Goal: Check status: Check status

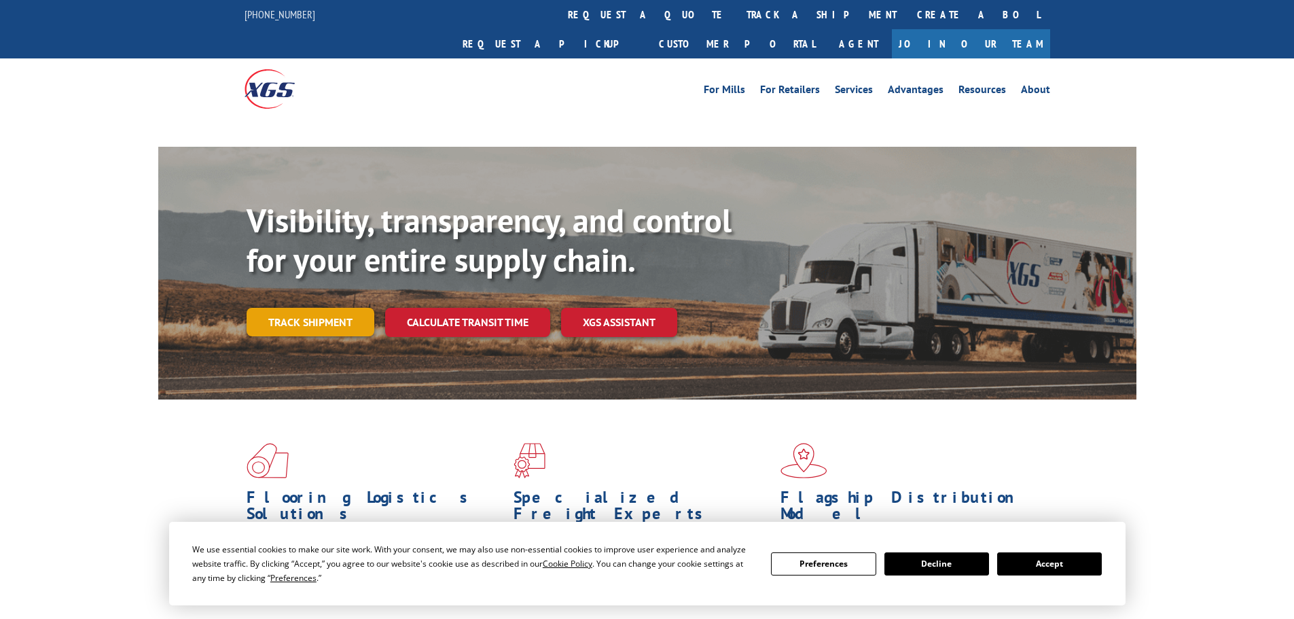
click at [323, 308] on link "Track shipment" at bounding box center [311, 322] width 128 height 29
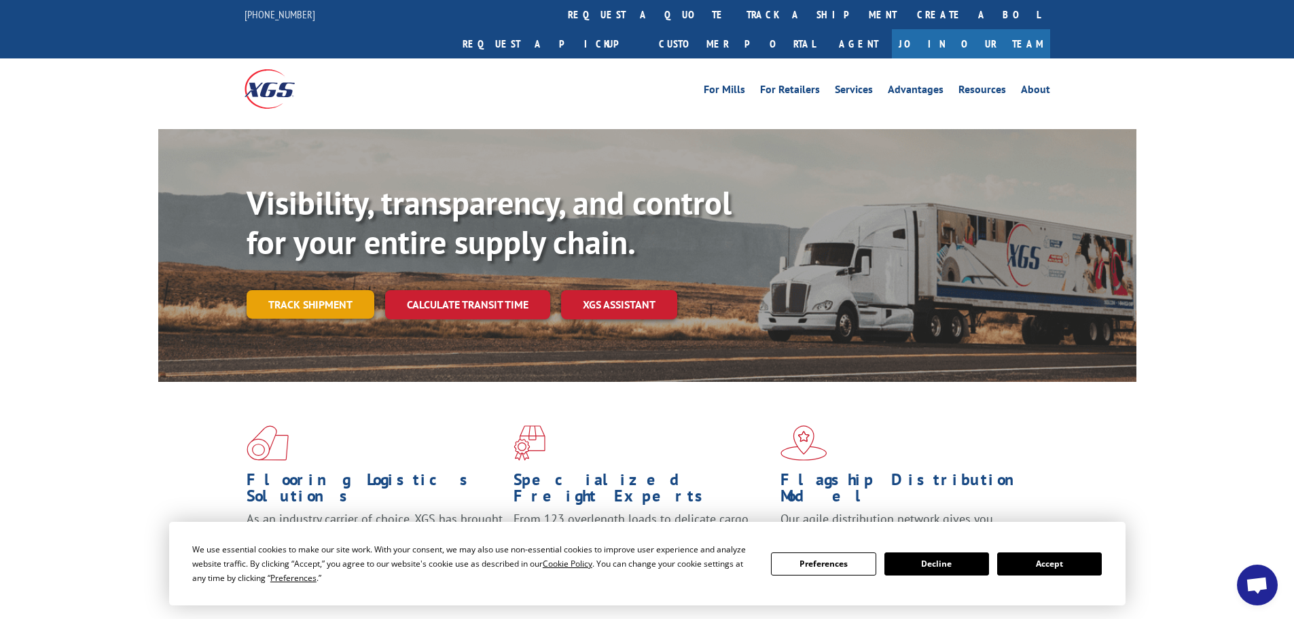
click at [289, 290] on link "Track shipment" at bounding box center [311, 304] width 128 height 29
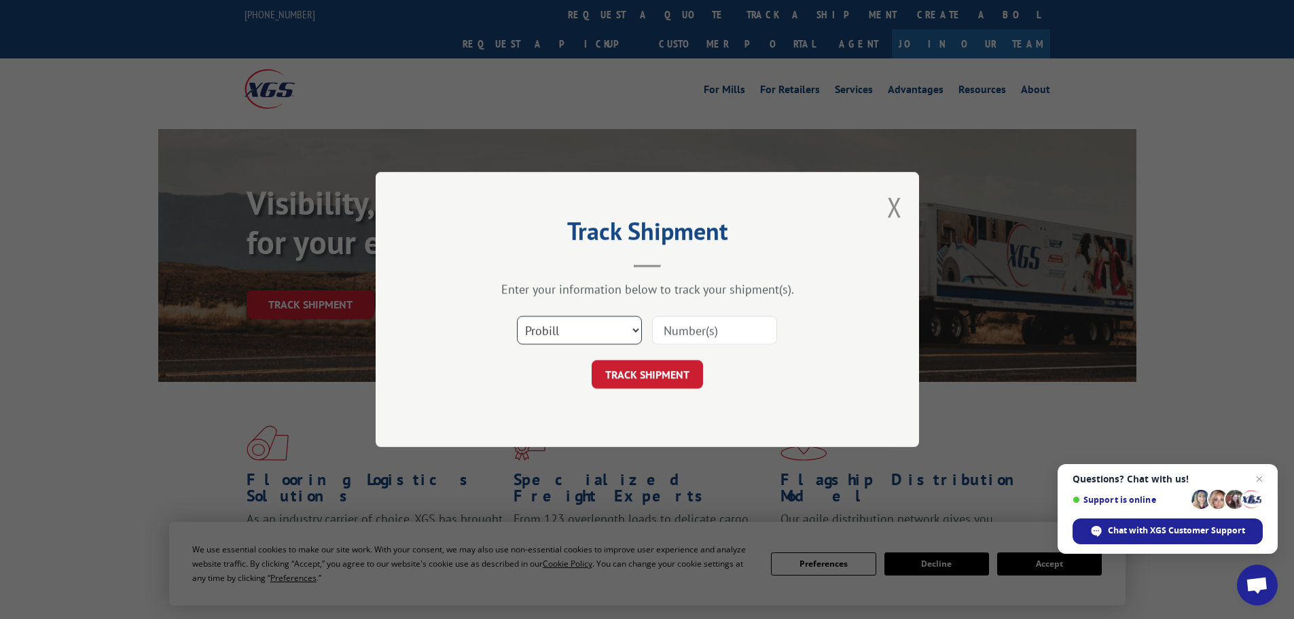
click at [576, 324] on select "Select category... Probill BOL PO" at bounding box center [579, 330] width 125 height 29
select select "bol"
click at [517, 316] on select "Select category... Probill BOL PO" at bounding box center [579, 330] width 125 height 29
click at [712, 339] on input at bounding box center [714, 330] width 125 height 29
paste input "447912"
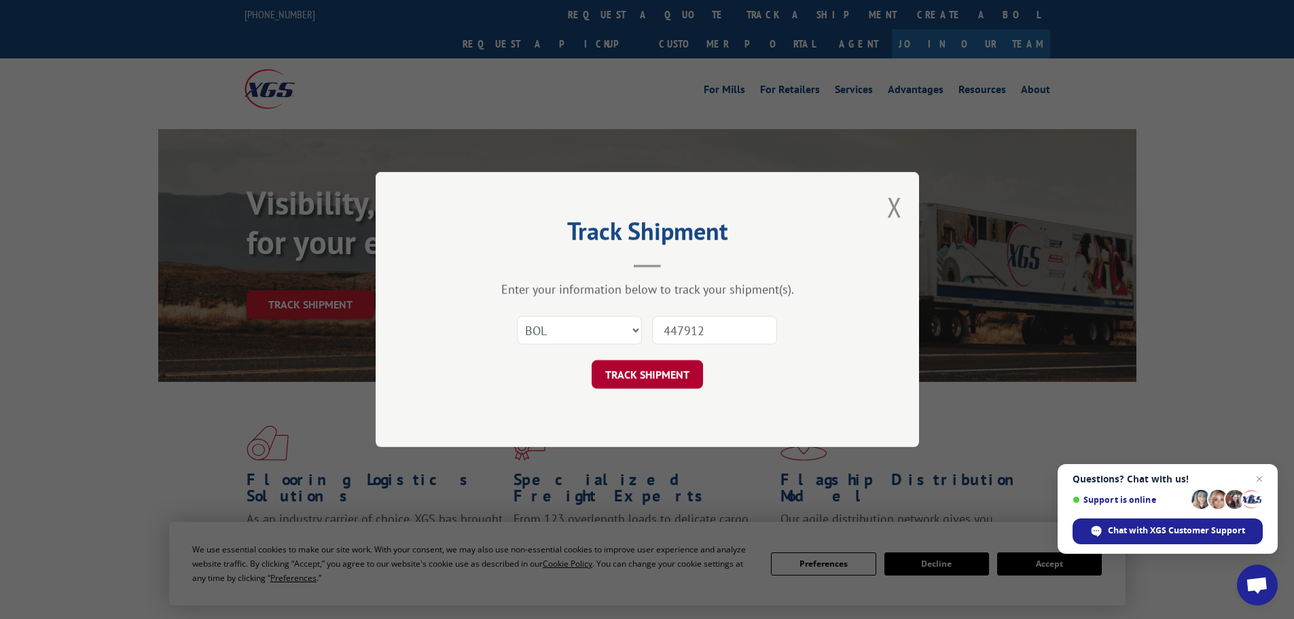
type input "447912"
click at [654, 380] on button "TRACK SHIPMENT" at bounding box center [647, 374] width 111 height 29
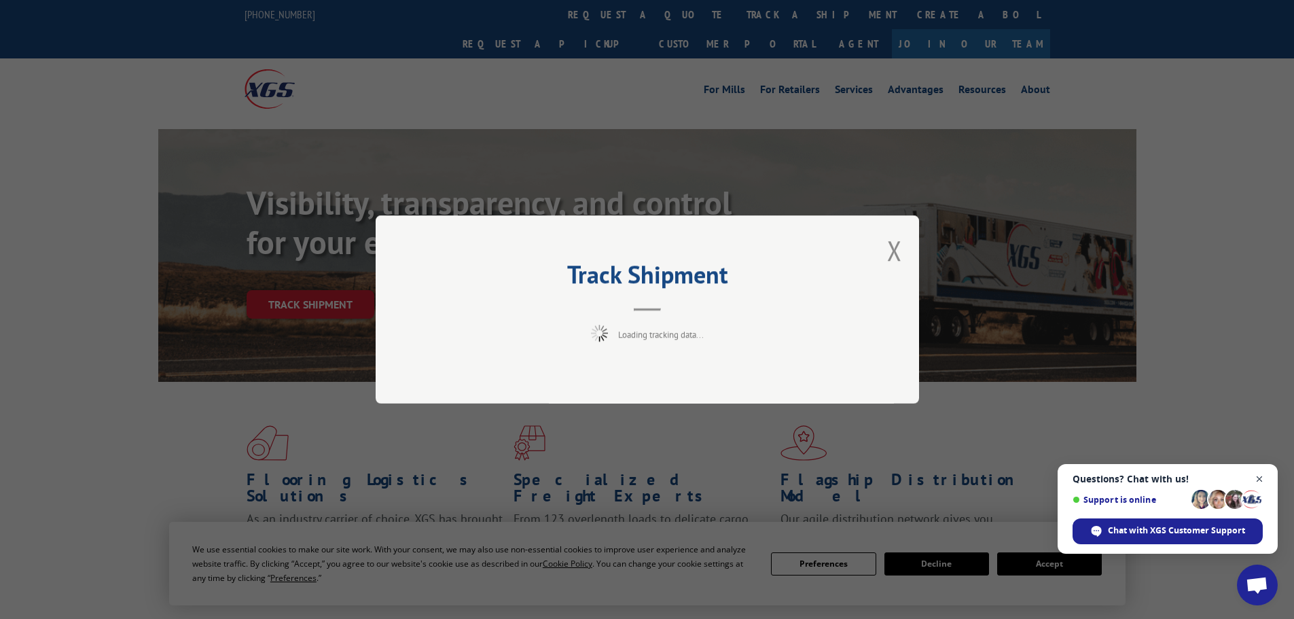
click at [1264, 480] on span "Close chat" at bounding box center [1259, 479] width 17 height 17
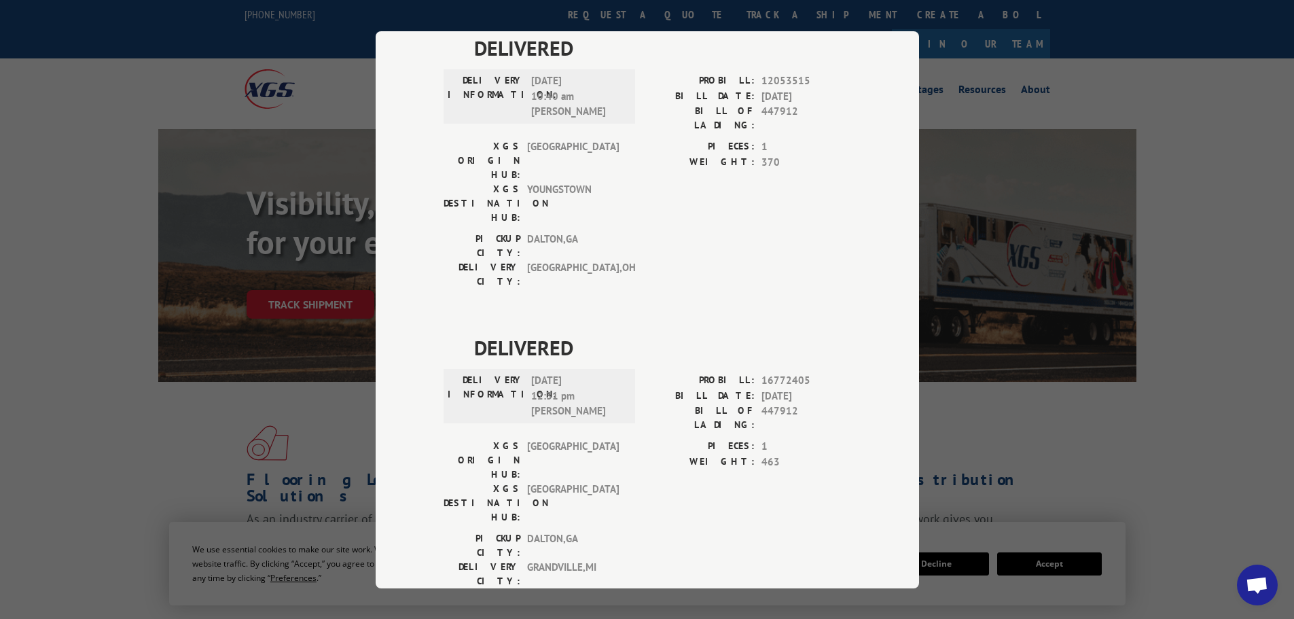
scroll to position [706, 0]
click at [1259, 584] on span "Open chat" at bounding box center [1257, 586] width 22 height 19
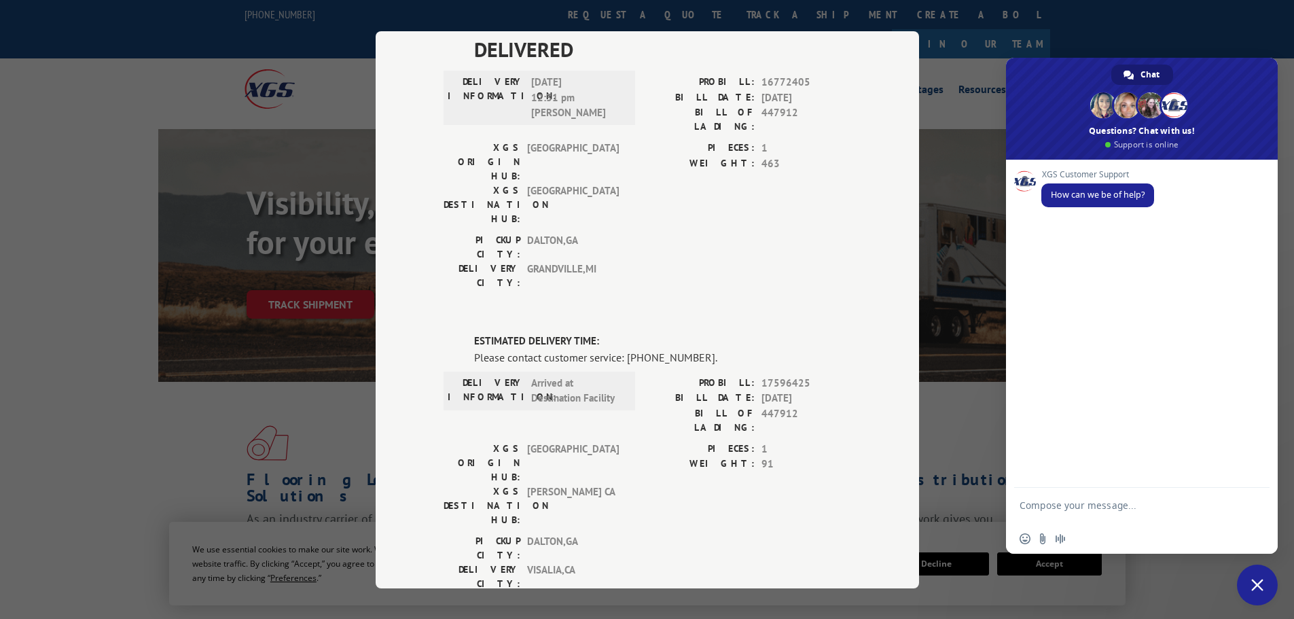
drag, startPoint x: 1049, startPoint y: 499, endPoint x: 1039, endPoint y: 522, distance: 24.4
click at [1039, 522] on textarea "Compose your message..." at bounding box center [1127, 511] width 215 height 24
click at [1032, 506] on textarea "Compose your message..." at bounding box center [1127, 511] width 215 height 24
type textarea "hi"
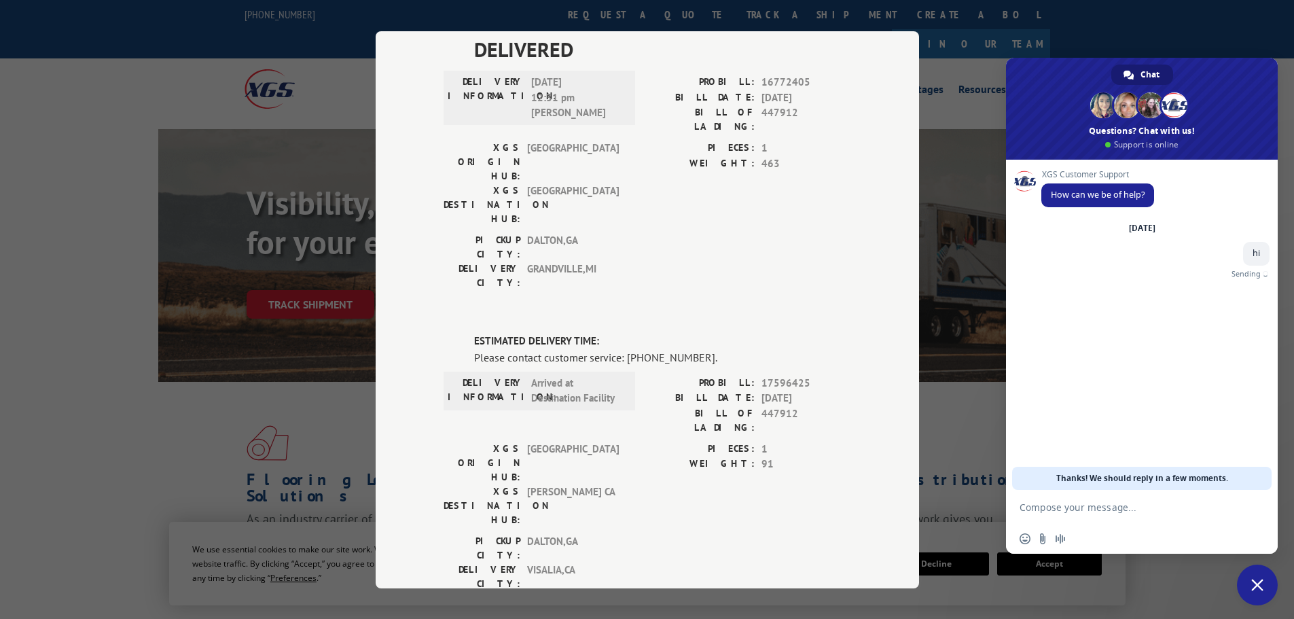
click at [1050, 509] on textarea "Compose your message..." at bounding box center [1127, 507] width 215 height 12
click at [1022, 504] on textarea "447912" at bounding box center [1127, 507] width 215 height 12
click at [1118, 505] on textarea "Bol # 447912" at bounding box center [1127, 507] width 215 height 12
type textarea "Bol # 447912 - when is the delivery ETA to store?"
type textarea "n"
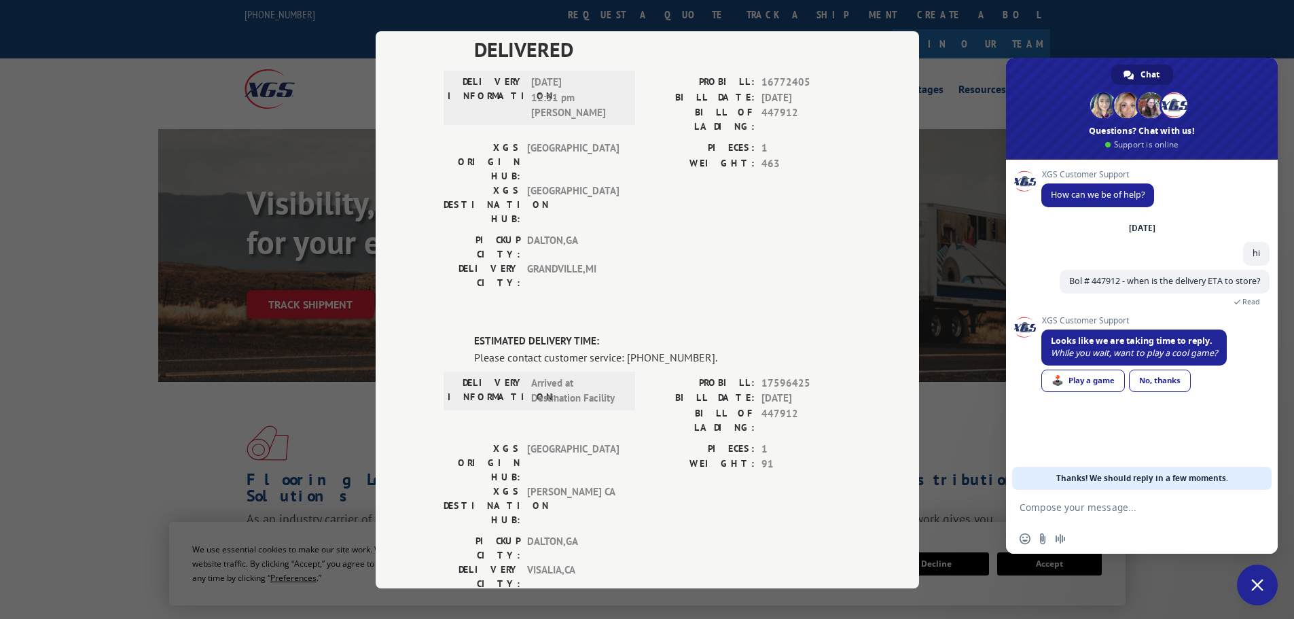
click at [1179, 445] on div "XGS Customer Support How can we be of help? [DATE] hi A minute ago Bol # 447912…" at bounding box center [1142, 325] width 272 height 330
click at [1165, 382] on div "No, thanks" at bounding box center [1160, 381] width 62 height 22
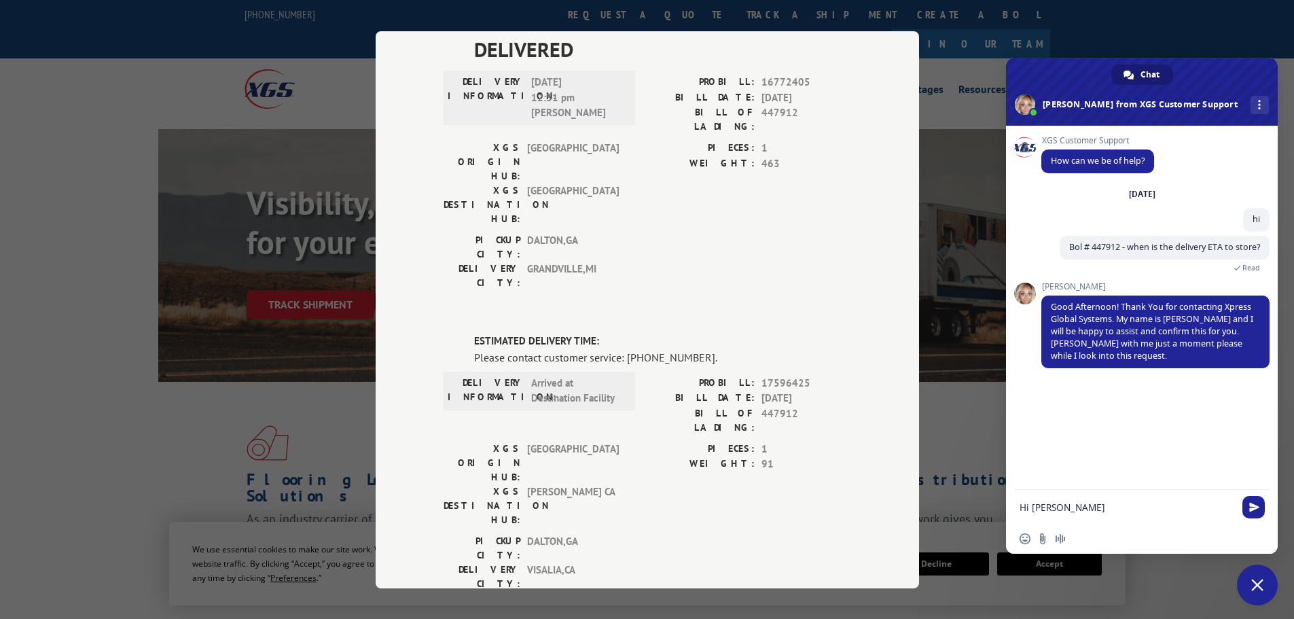
type textarea "Hi [PERSON_NAME]"
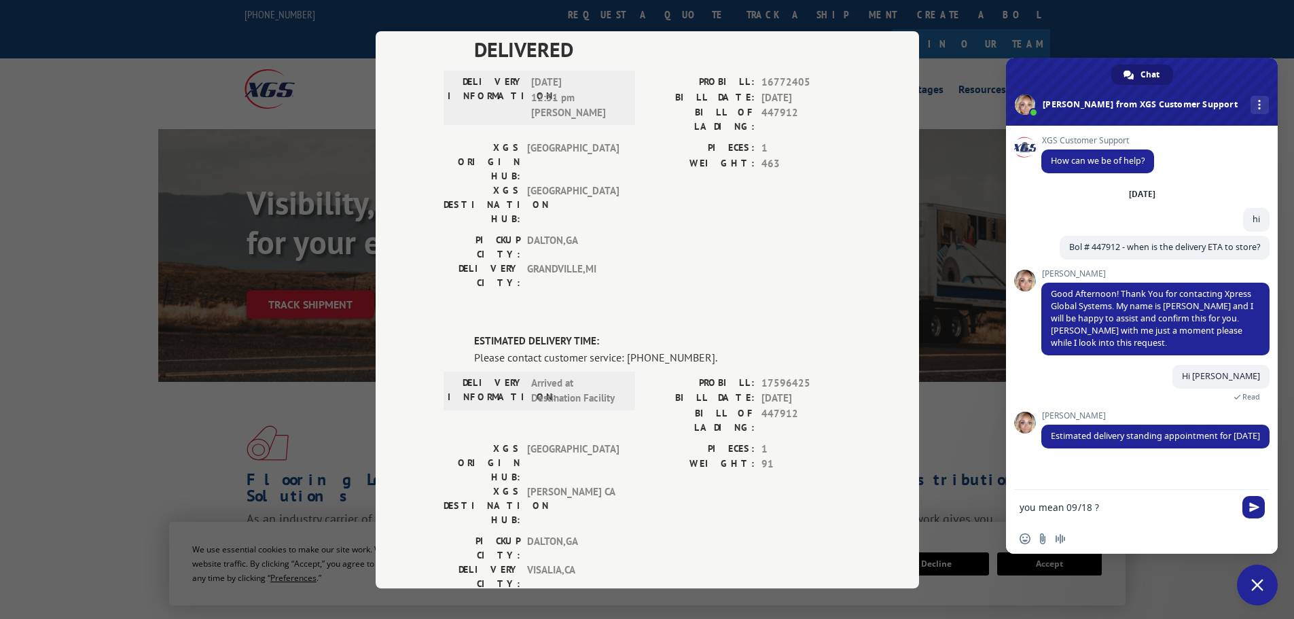
type textarea "you mean 09/18 ?"
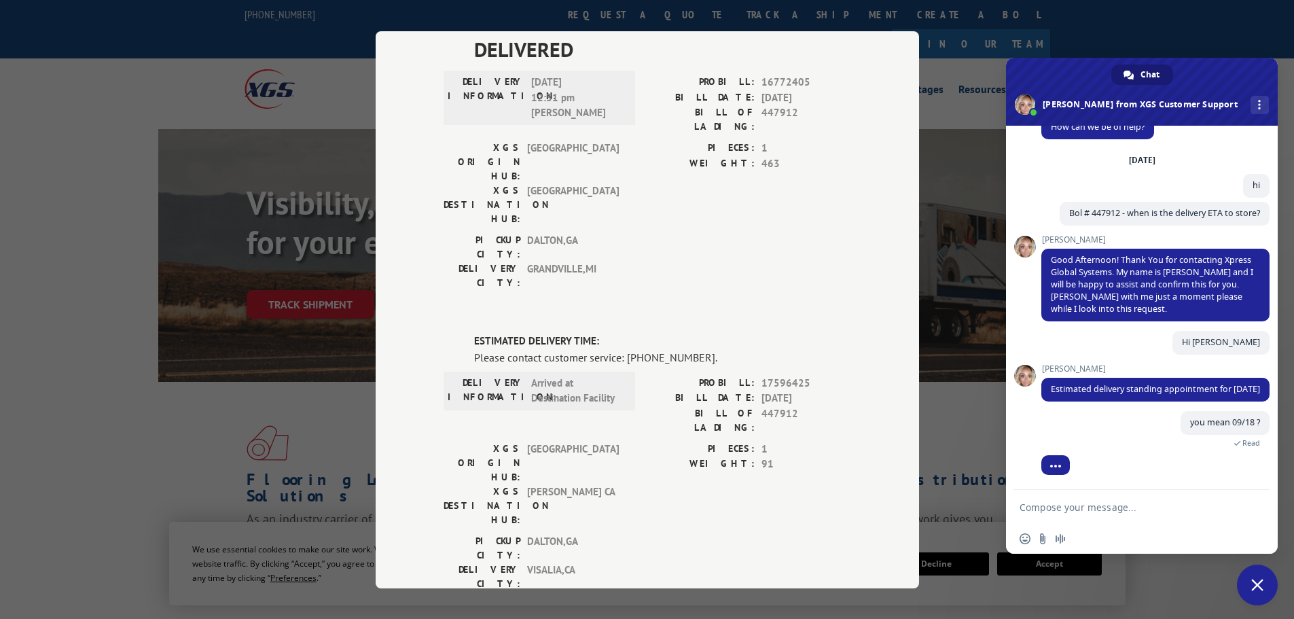
scroll to position [46, 0]
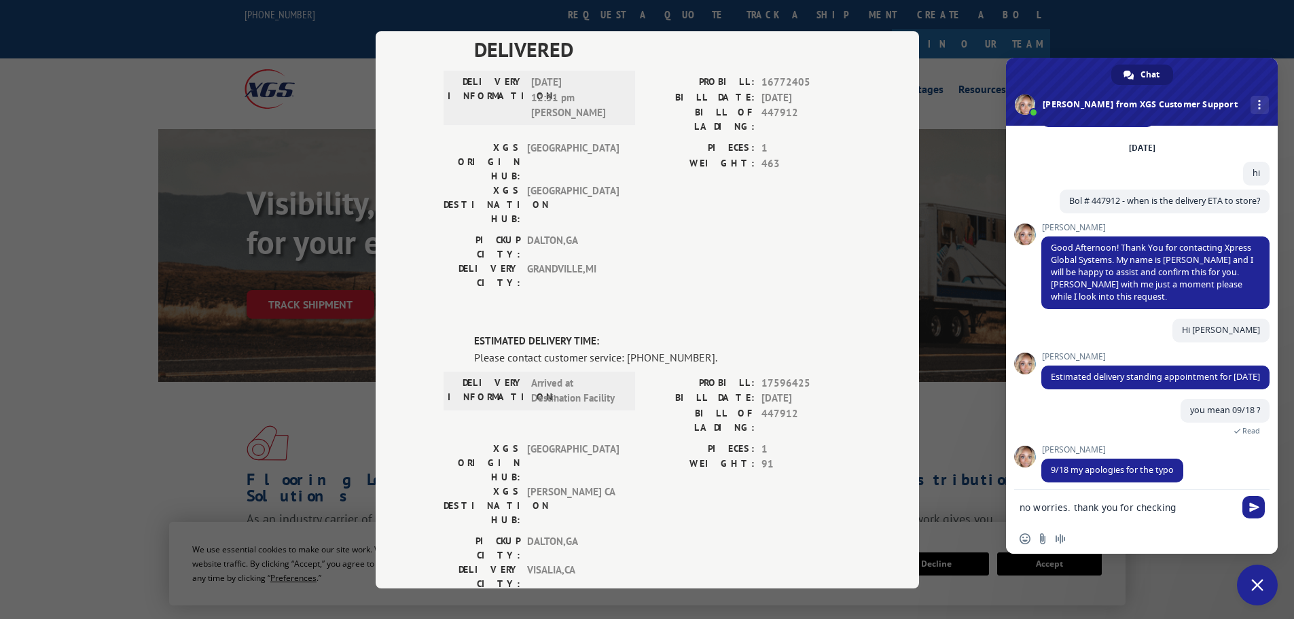
type textarea "no worries. thank you for checking"
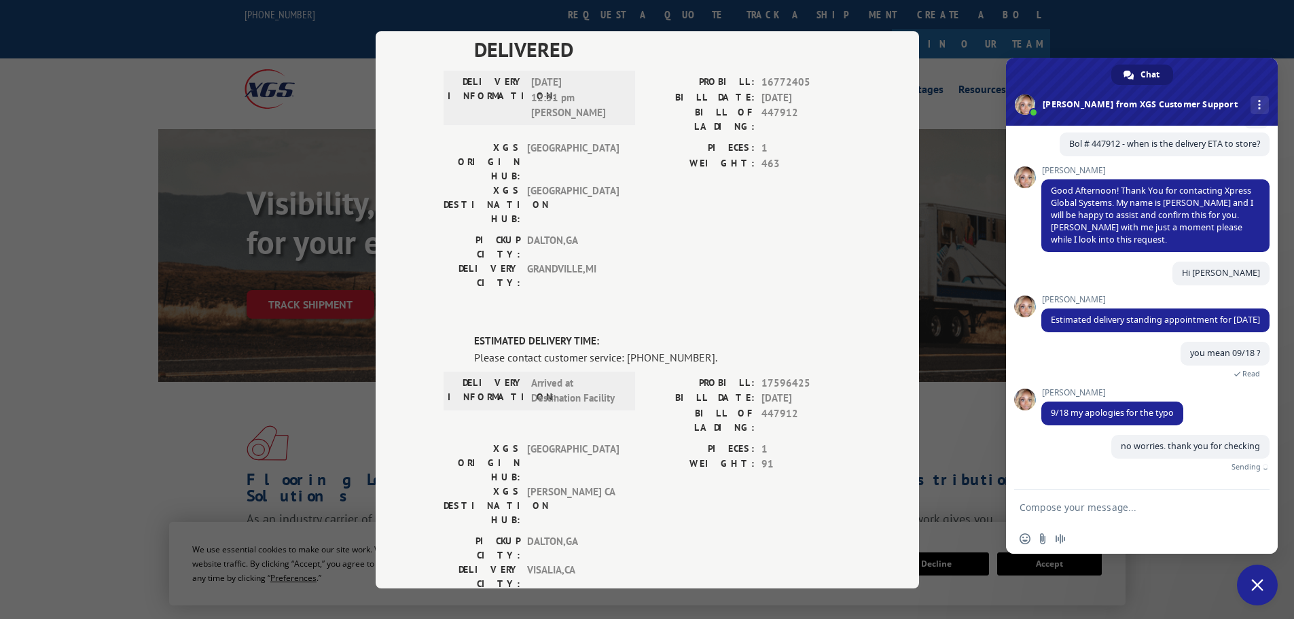
scroll to position [100, 0]
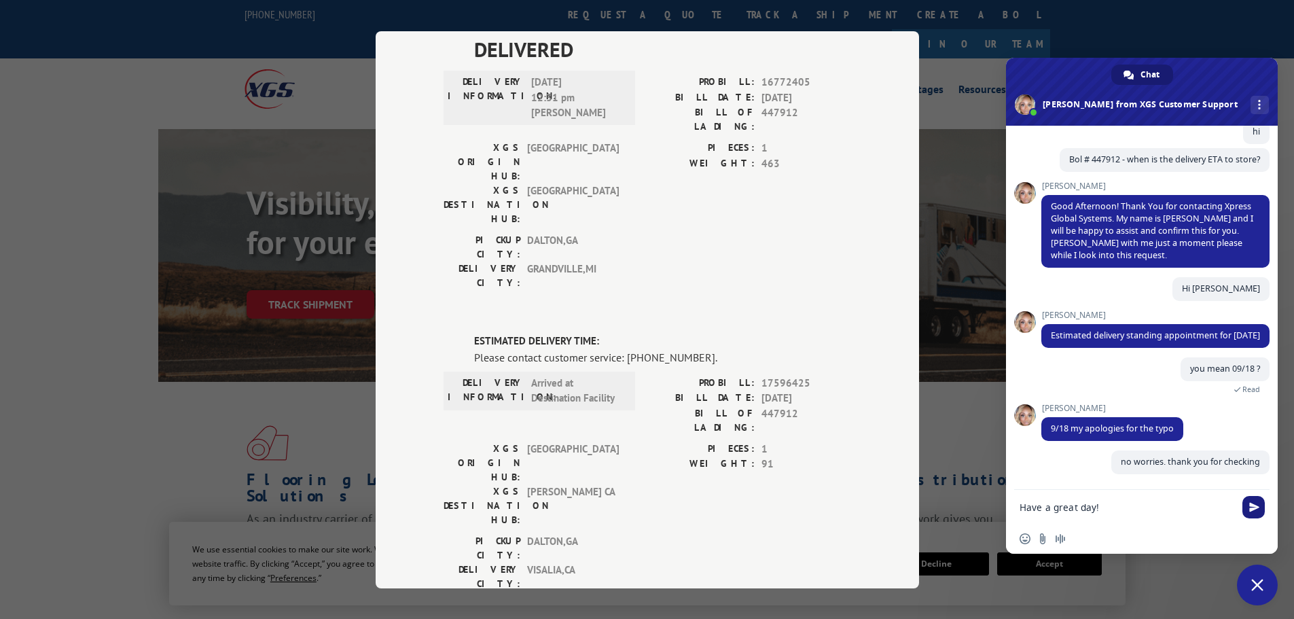
type textarea "Have a great day!"
click at [1253, 516] on span "Send" at bounding box center [1253, 507] width 22 height 22
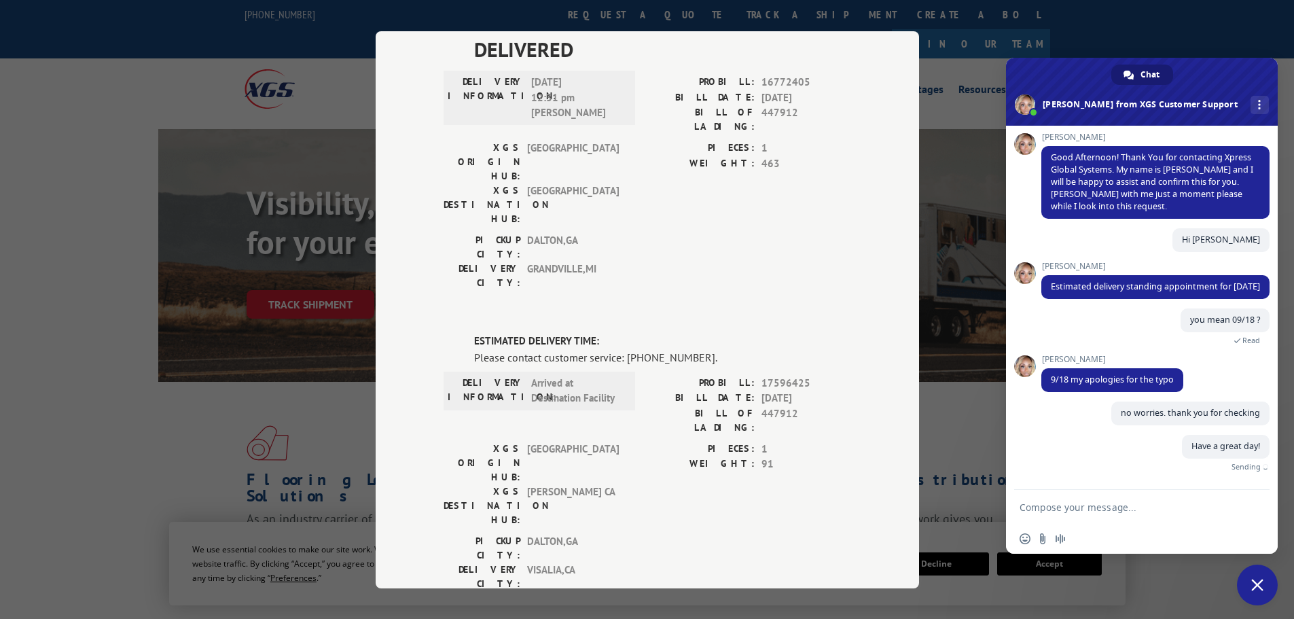
scroll to position [128, 0]
